Goal: Transaction & Acquisition: Purchase product/service

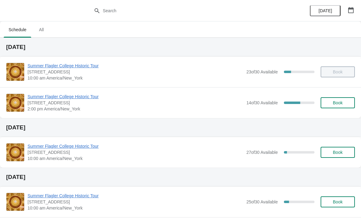
click at [341, 105] on span "Book" at bounding box center [338, 102] width 10 height 5
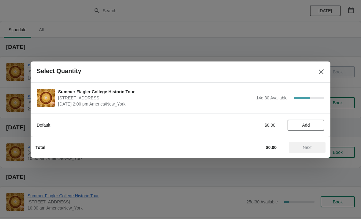
click at [314, 120] on button "Add" at bounding box center [306, 125] width 37 height 11
click at [317, 128] on icon at bounding box center [317, 125] width 6 height 6
click at [320, 126] on icon at bounding box center [317, 125] width 6 height 6
click at [319, 125] on icon at bounding box center [317, 125] width 6 height 6
click at [320, 126] on icon at bounding box center [317, 125] width 6 height 6
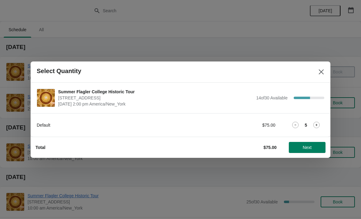
click at [313, 143] on button "Next" at bounding box center [307, 147] width 37 height 11
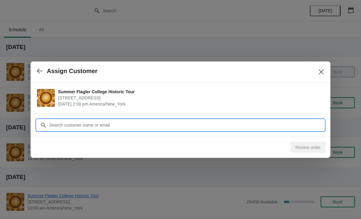
click at [305, 124] on input "Customer" at bounding box center [187, 125] width 276 height 11
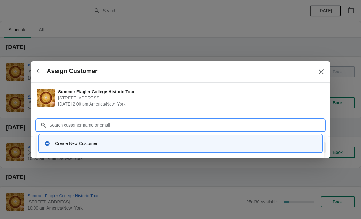
click at [75, 143] on div "Create New Customer" at bounding box center [186, 144] width 262 height 6
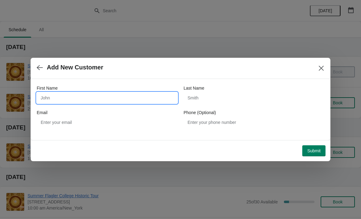
click at [59, 99] on input "First Name" at bounding box center [107, 98] width 141 height 11
type input "[PERSON_NAME]"
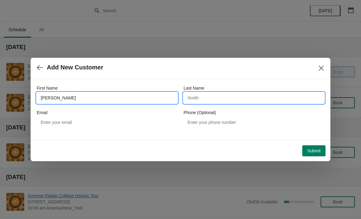
click at [237, 99] on input "Last Name" at bounding box center [254, 98] width 141 height 11
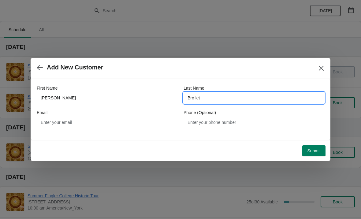
click at [252, 93] on input "Bro let" at bounding box center [254, 98] width 141 height 11
click at [262, 101] on input "Bro let" at bounding box center [254, 98] width 141 height 11
type input "Bromley"
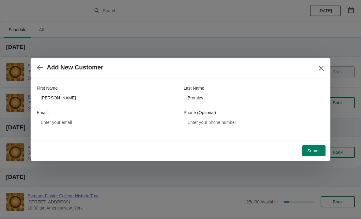
click at [316, 149] on span "Submit" at bounding box center [314, 151] width 13 height 5
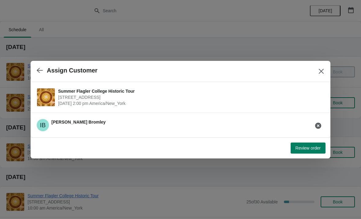
click at [311, 150] on span "Review order" at bounding box center [308, 148] width 25 height 5
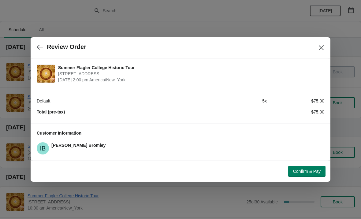
click at [304, 164] on div "Confirm & Pay" at bounding box center [179, 170] width 293 height 13
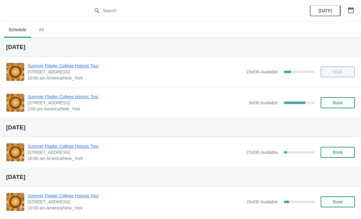
click at [60, 99] on span "Summer Flagler College Historic Tour" at bounding box center [137, 97] width 218 height 6
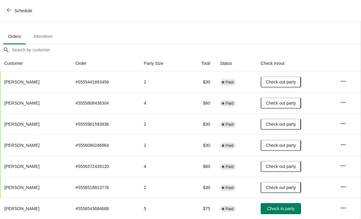
scroll to position [30, 0]
click at [280, 210] on span "Check in party" at bounding box center [281, 208] width 27 height 5
